Goal: Task Accomplishment & Management: Manage account settings

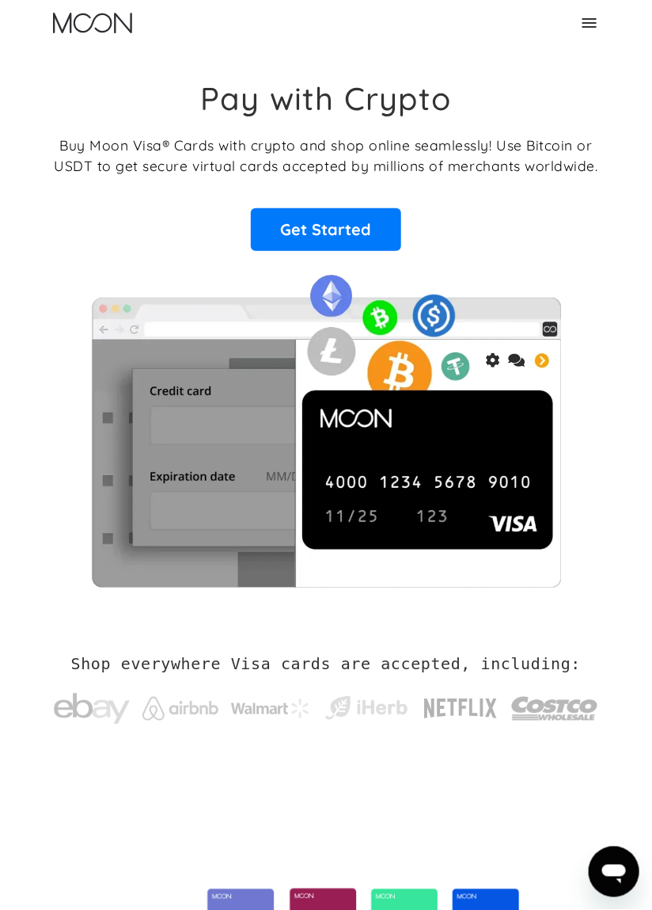
click at [593, 24] on icon at bounding box center [589, 22] width 19 height 19
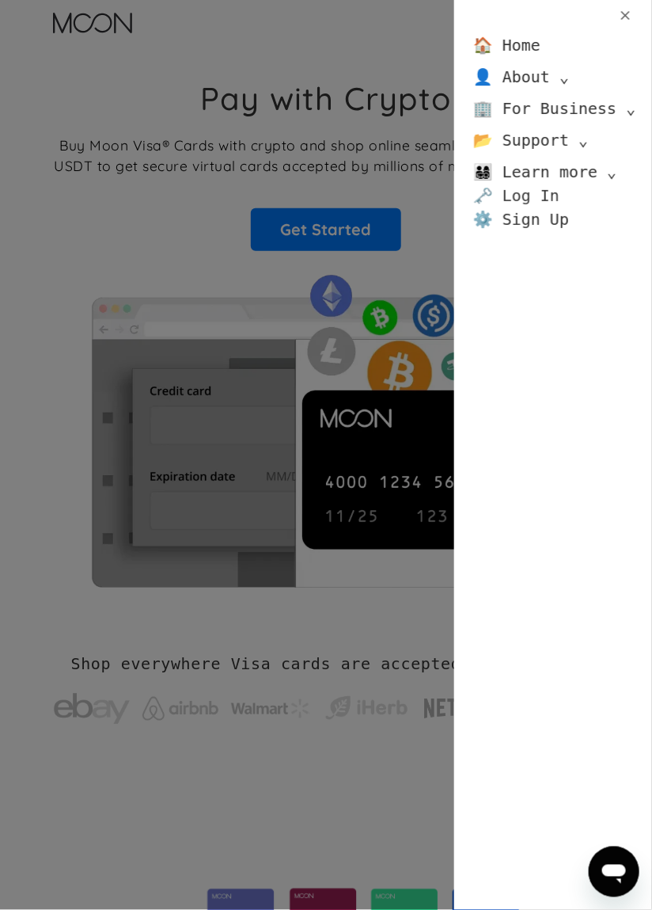
click at [523, 196] on link "🗝️ Log In" at bounding box center [517, 196] width 86 height 24
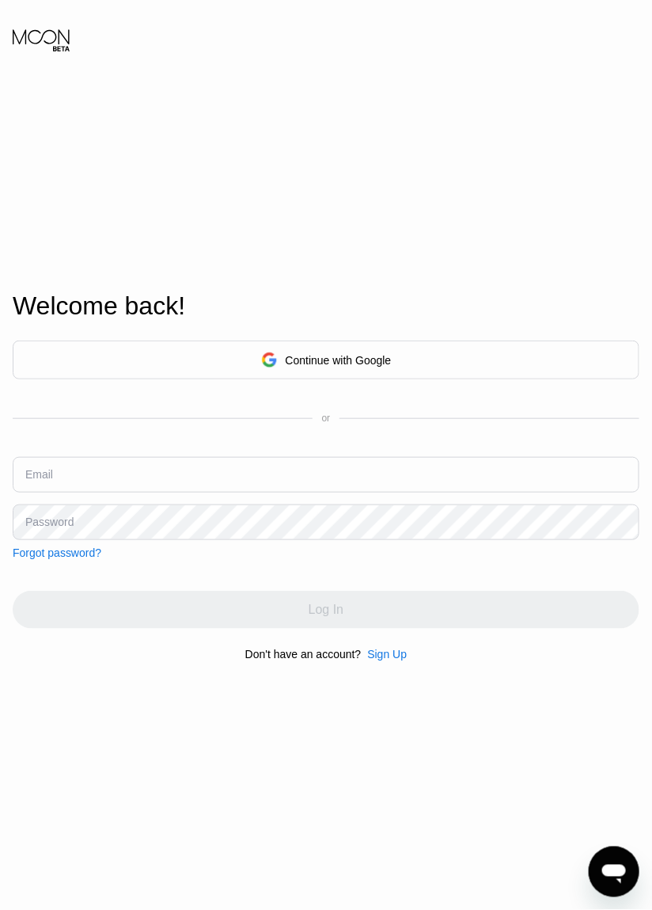
click at [236, 493] on input "text" at bounding box center [326, 475] width 627 height 36
type input "[EMAIL_ADDRESS][DOMAIN_NAME]"
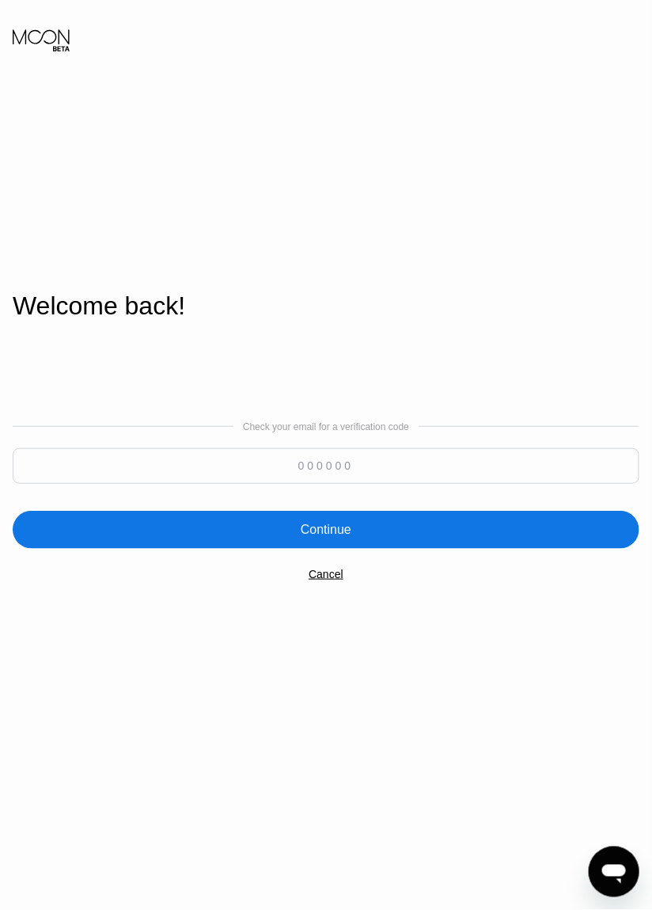
click at [348, 484] on input at bounding box center [326, 466] width 627 height 36
type input "455499"
click at [360, 549] on div "Continue" at bounding box center [326, 530] width 627 height 38
